Goal: Task Accomplishment & Management: Manage account settings

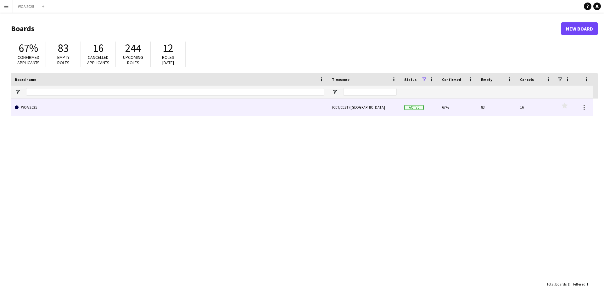
click at [51, 107] on link "WOA 2025" at bounding box center [170, 108] width 310 height 18
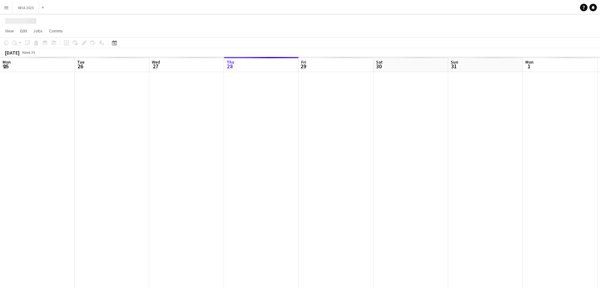
scroll to position [0, 150]
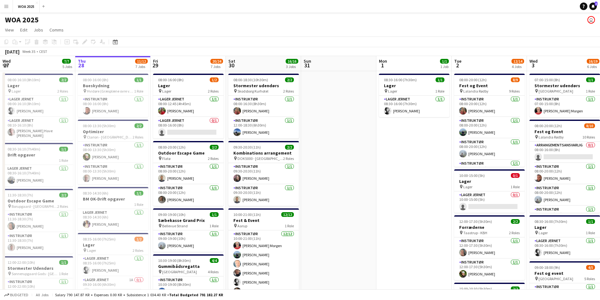
drag, startPoint x: 116, startPoint y: 43, endPoint x: 119, endPoint y: 48, distance: 5.5
click at [116, 43] on icon "Date picker" at bounding box center [115, 41] width 5 height 5
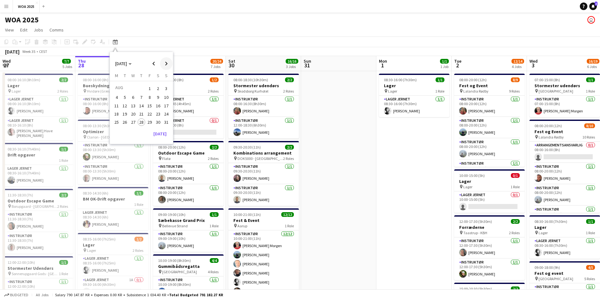
click at [164, 66] on span "Next month" at bounding box center [166, 63] width 13 height 13
click at [126, 119] on span "23" at bounding box center [125, 121] width 8 height 8
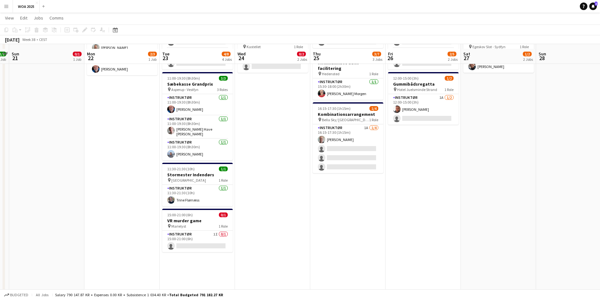
scroll to position [31, 0]
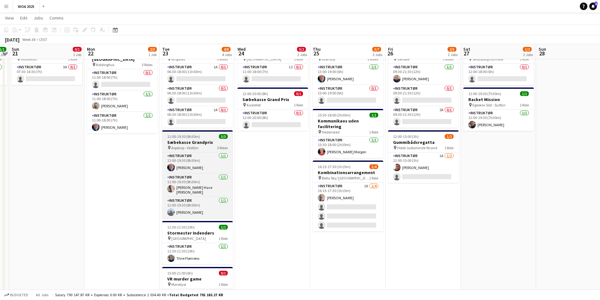
click at [195, 143] on h3 "Sæbekasse Grandprix" at bounding box center [197, 142] width 70 height 6
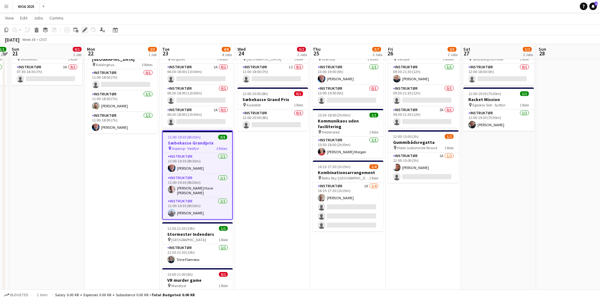
click at [85, 30] on icon at bounding box center [84, 29] width 3 height 3
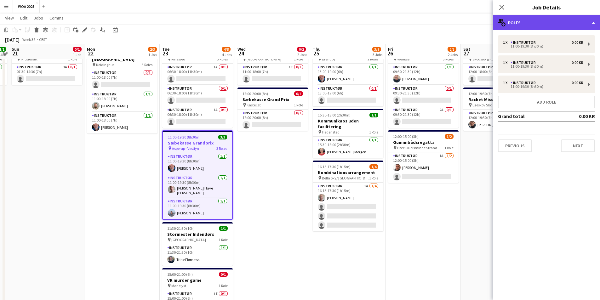
click at [520, 15] on div "multiple-users-add Roles" at bounding box center [546, 22] width 107 height 15
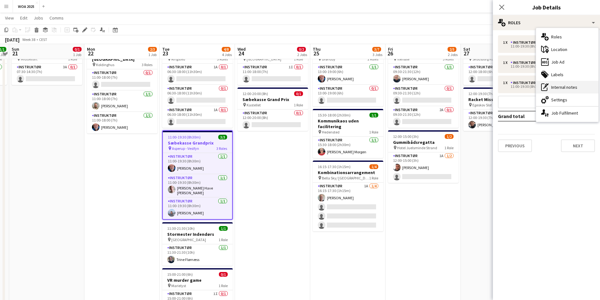
click at [545, 83] on div "pen-write Internal notes" at bounding box center [567, 87] width 62 height 13
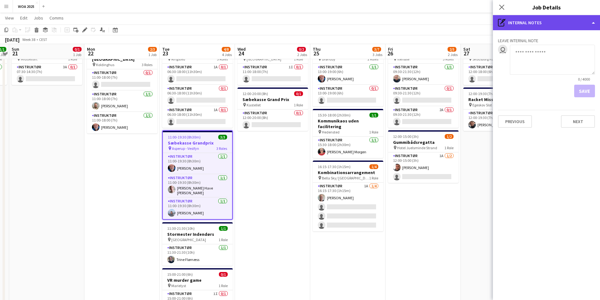
click at [536, 21] on div "pen-write Internal notes" at bounding box center [546, 22] width 107 height 15
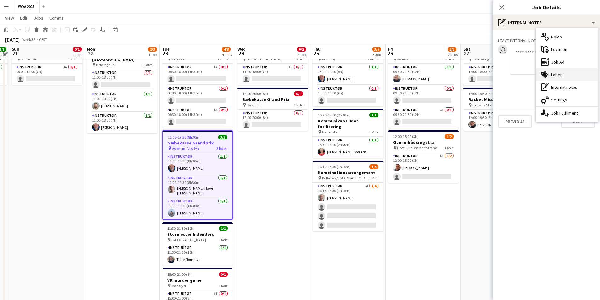
click at [544, 75] on icon at bounding box center [544, 75] width 6 height 6
